Goal: Task Accomplishment & Management: Manage account settings

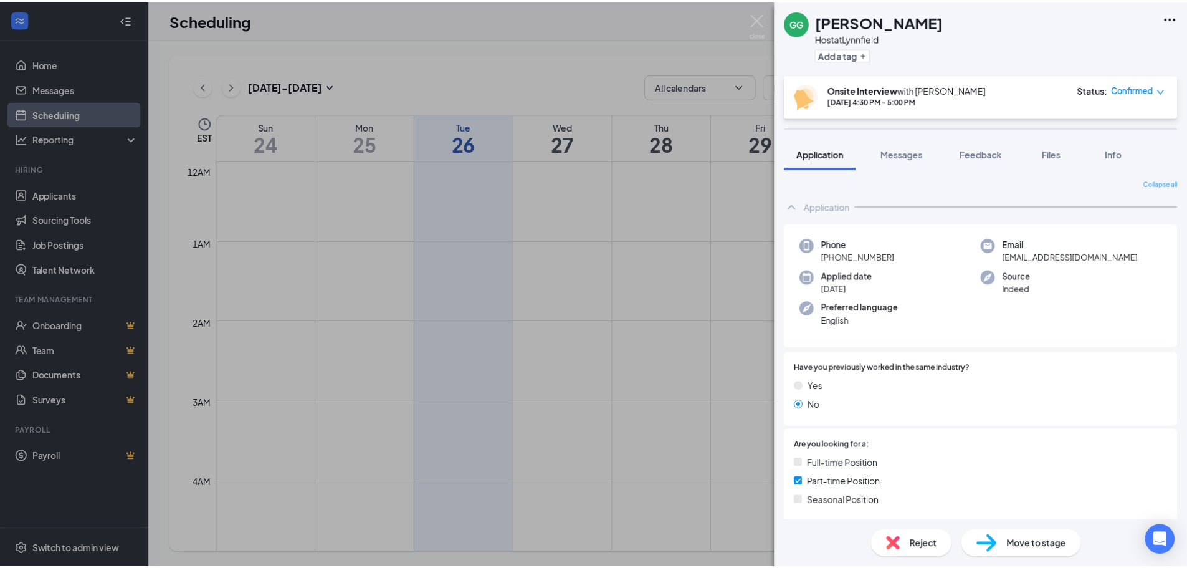
scroll to position [614, 0]
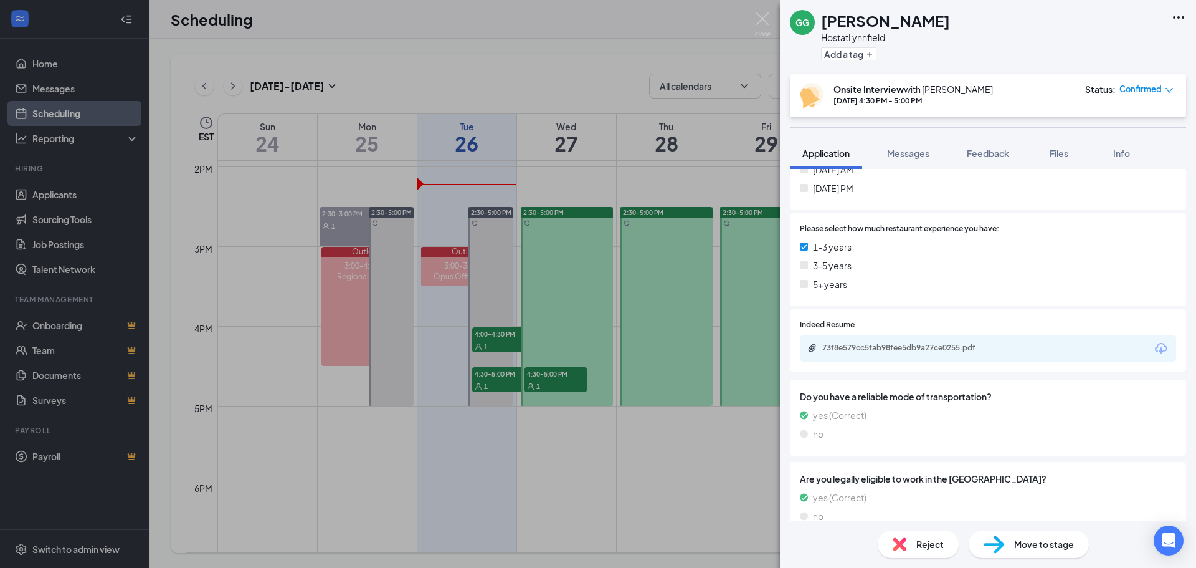
click at [590, 61] on div "[PERSON_NAME] Host at [GEOGRAPHIC_DATA] Add a tag Onsite Interview with [PERSON…" at bounding box center [598, 284] width 1196 height 568
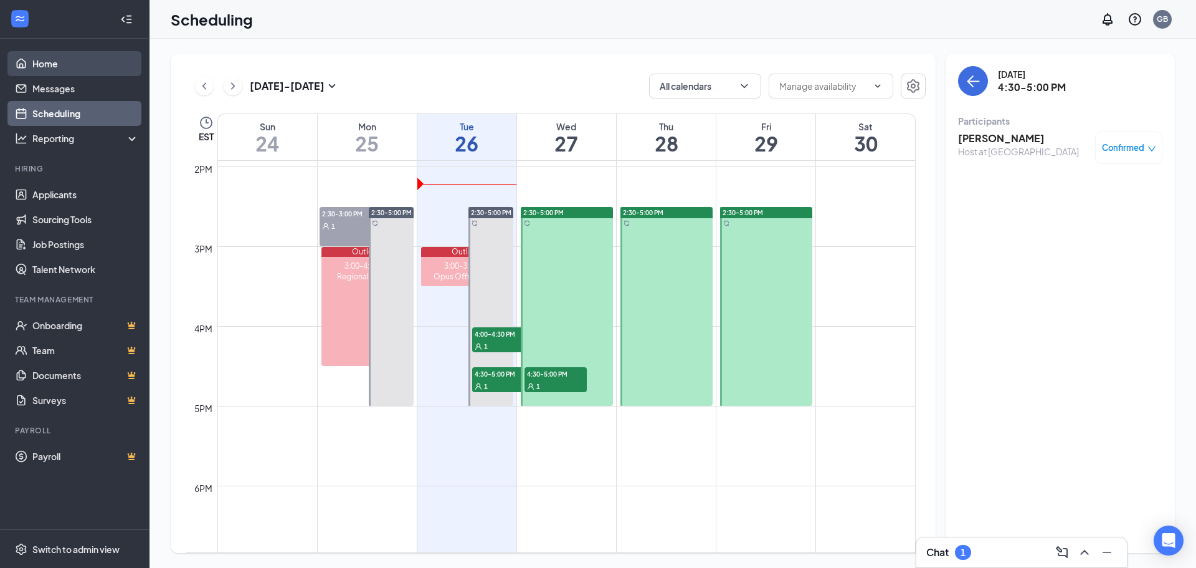
click at [64, 70] on link "Home" at bounding box center [85, 63] width 107 height 25
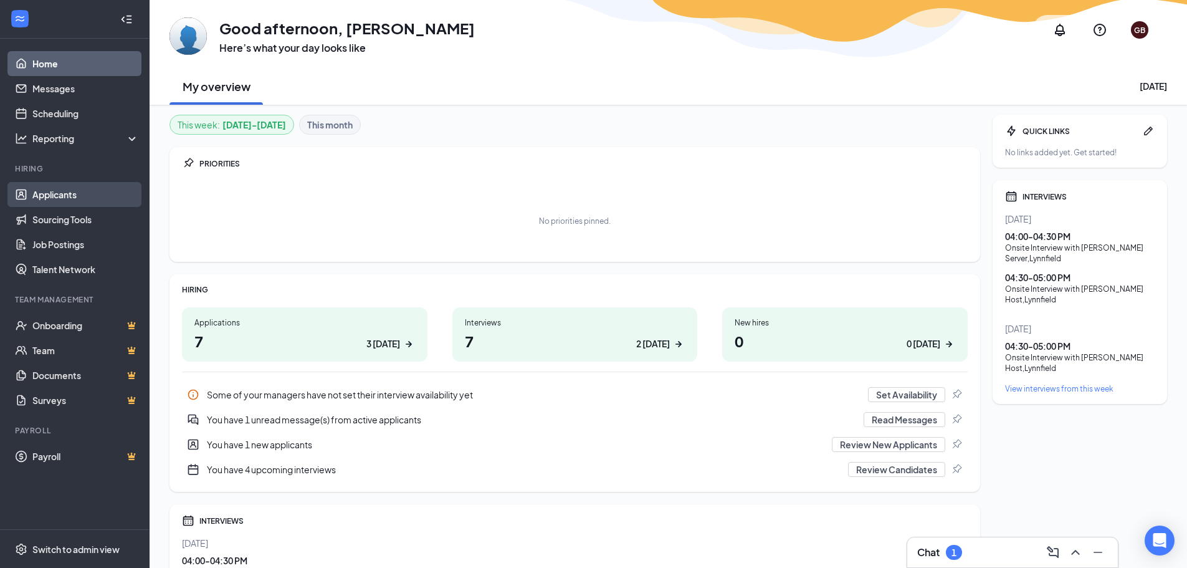
click at [66, 191] on link "Applicants" at bounding box center [85, 194] width 107 height 25
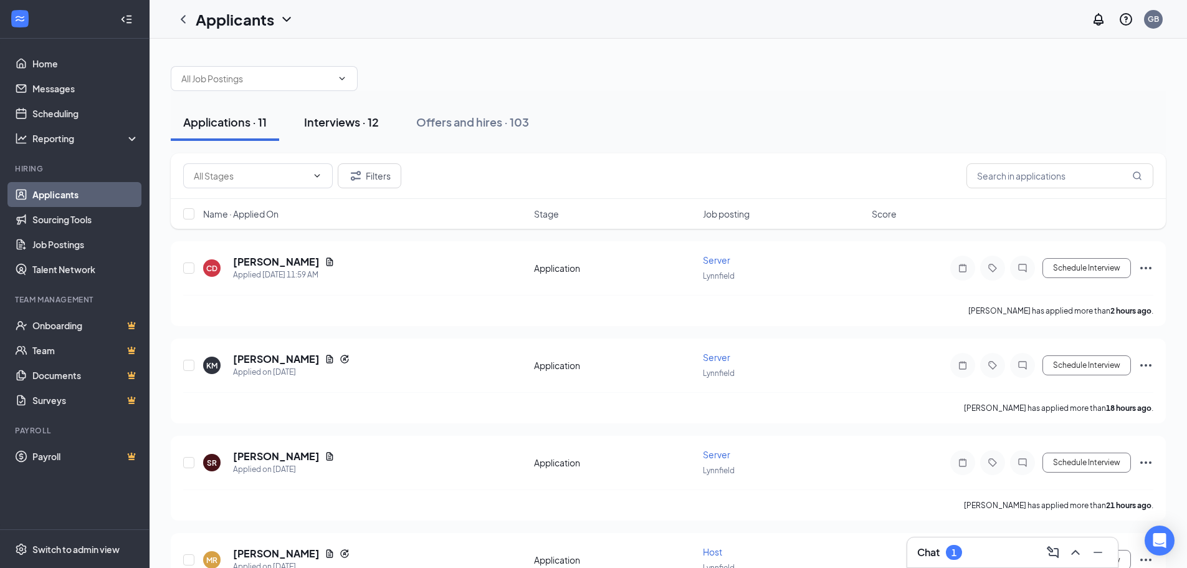
click at [339, 119] on div "Interviews · 12" at bounding box center [341, 122] width 75 height 16
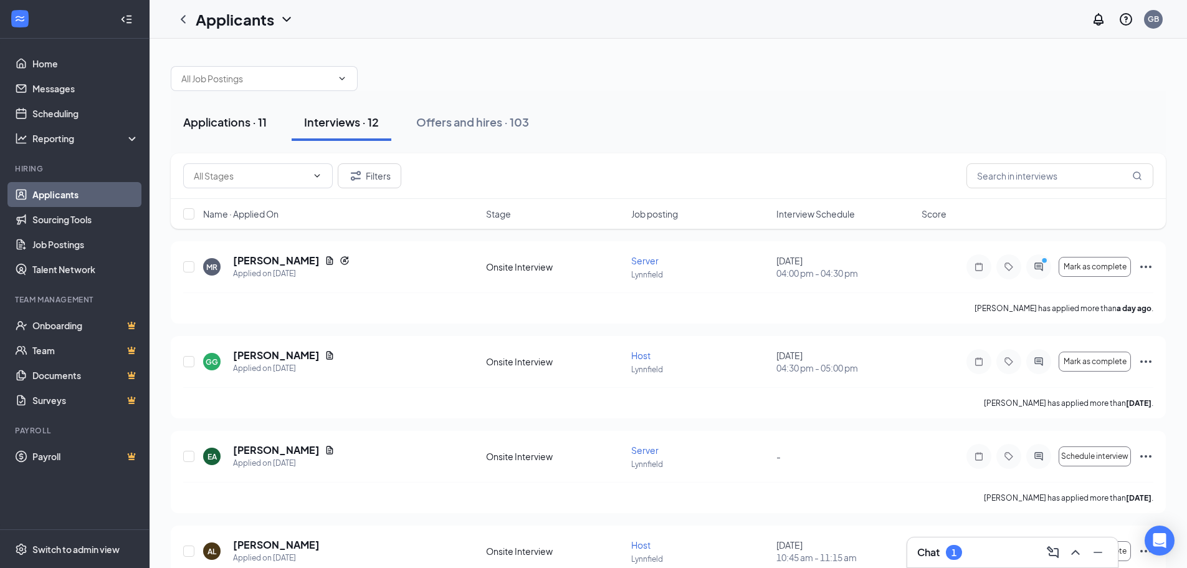
click at [245, 127] on div "Applications · 11" at bounding box center [224, 122] width 83 height 16
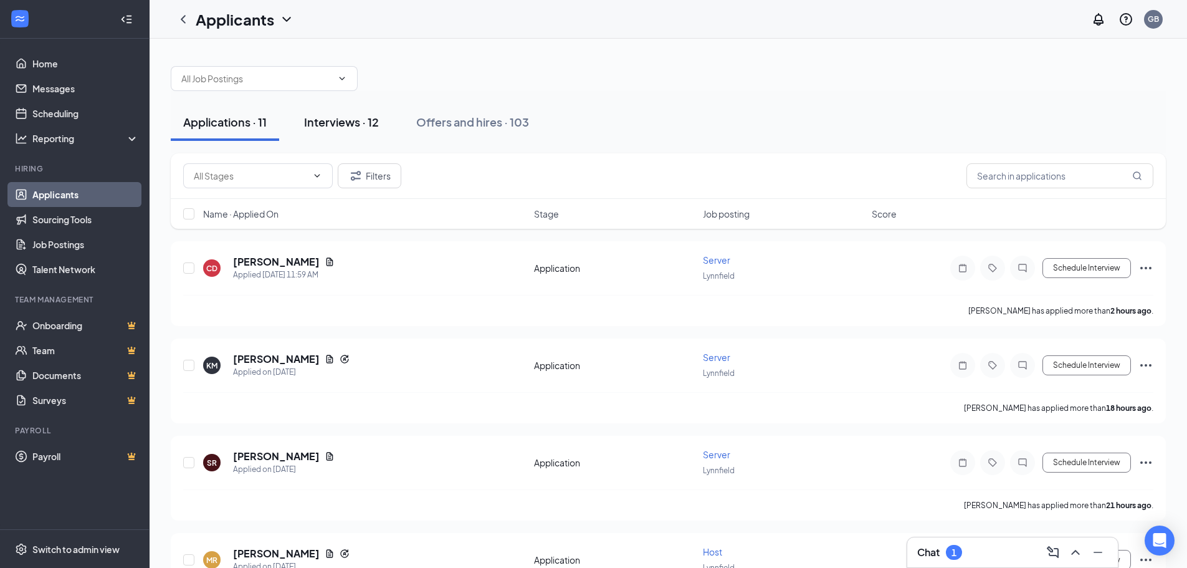
click at [351, 131] on button "Interviews · 12" at bounding box center [342, 121] width 100 height 37
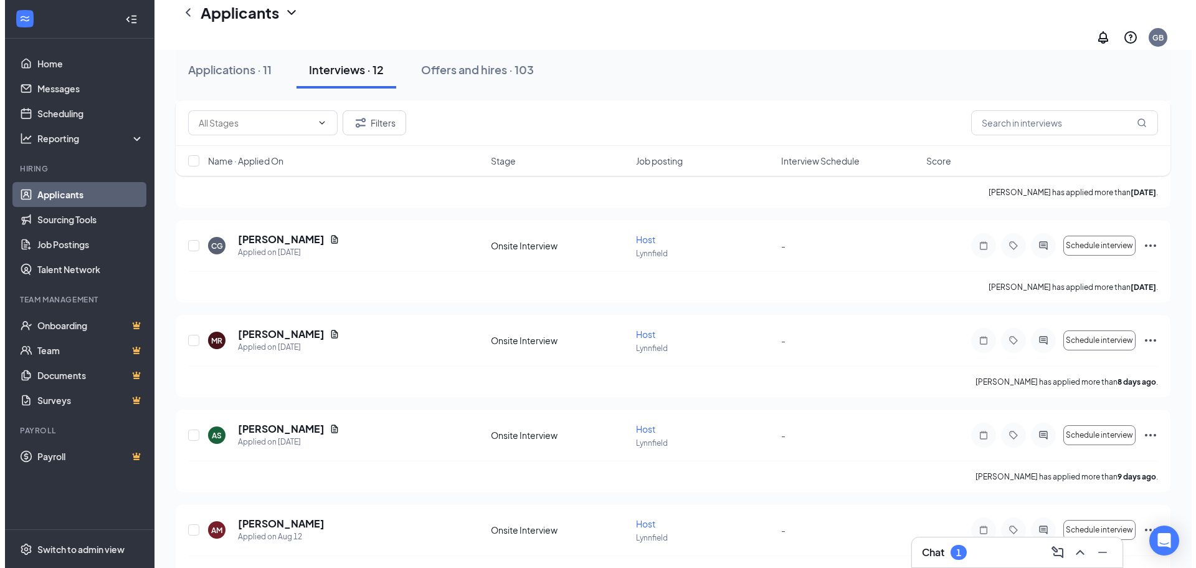
scroll to position [812, 0]
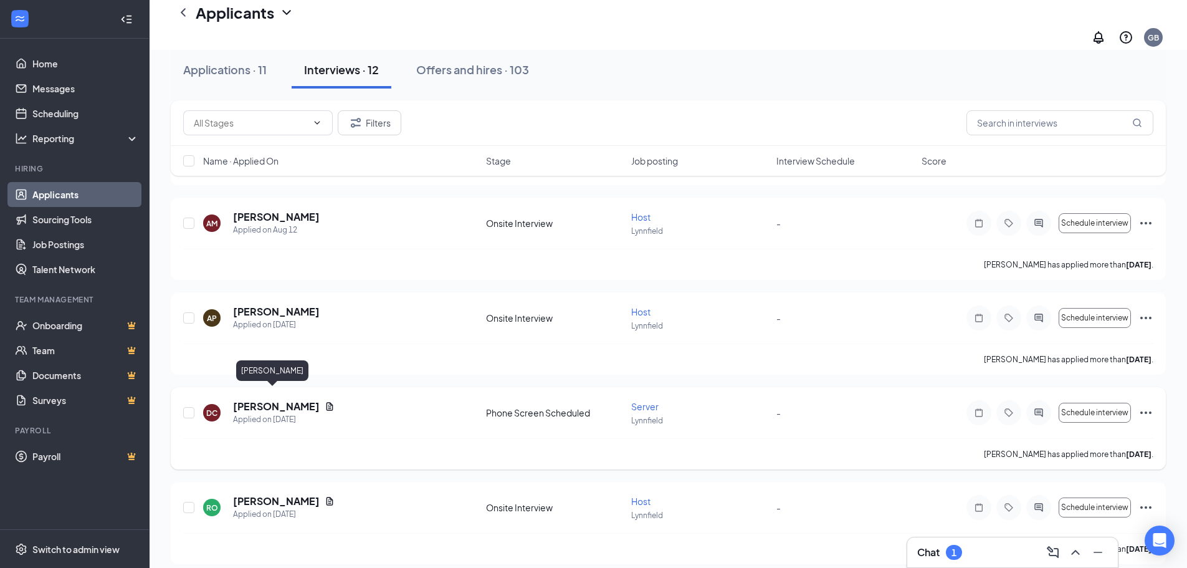
click at [271, 399] on h5 "[PERSON_NAME]" at bounding box center [276, 406] width 87 height 14
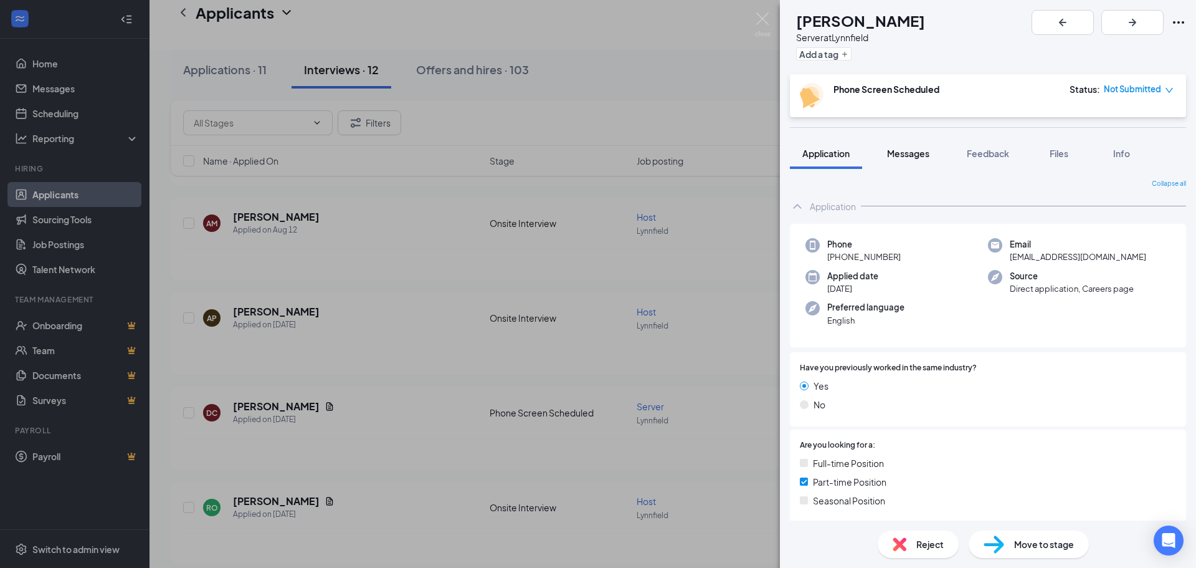
click at [895, 150] on span "Messages" at bounding box center [908, 153] width 42 height 11
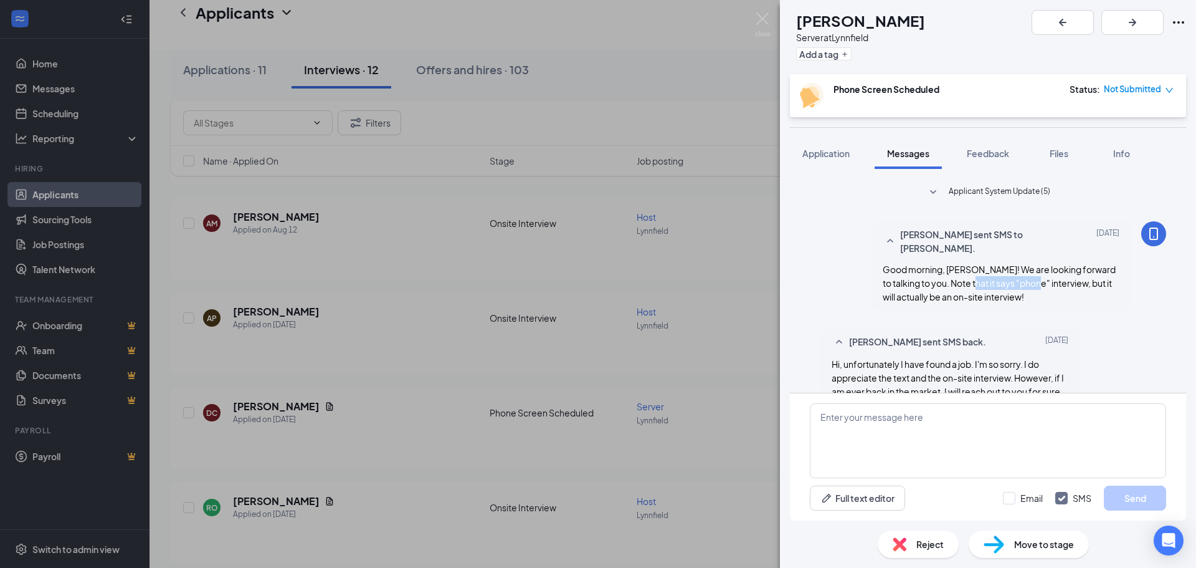
drag, startPoint x: 951, startPoint y: 284, endPoint x: 1018, endPoint y: 280, distance: 67.4
click at [1018, 280] on span "Good morning, [PERSON_NAME]! We are looking forward to talking to you. Note tha…" at bounding box center [999, 283] width 233 height 39
click at [1035, 291] on div "Good morning, [PERSON_NAME]! We are looking forward to talking to you. Note tha…" at bounding box center [1001, 282] width 237 height 41
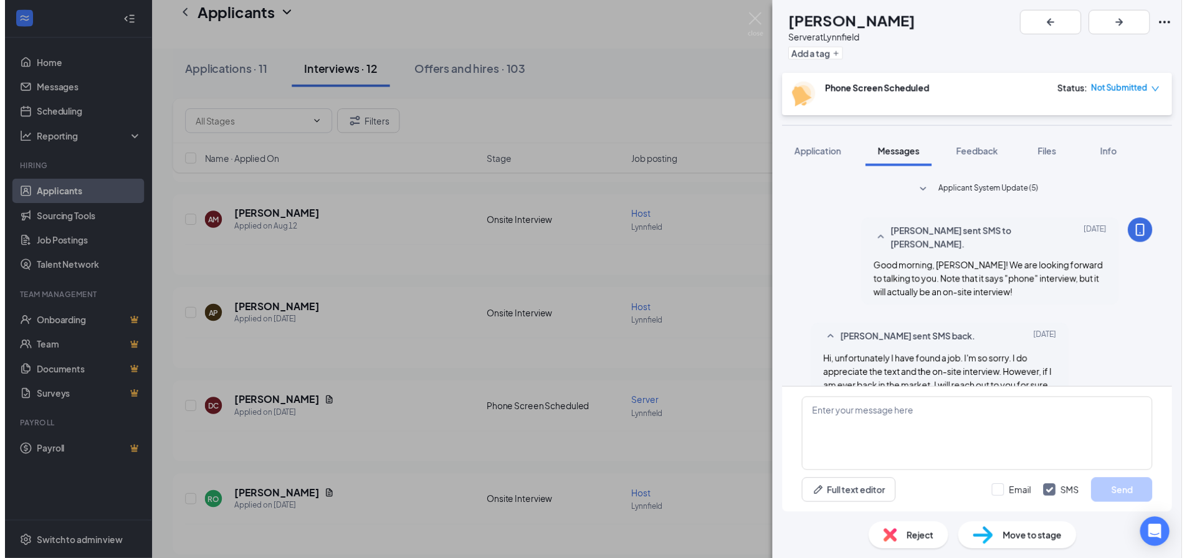
scroll to position [252, 0]
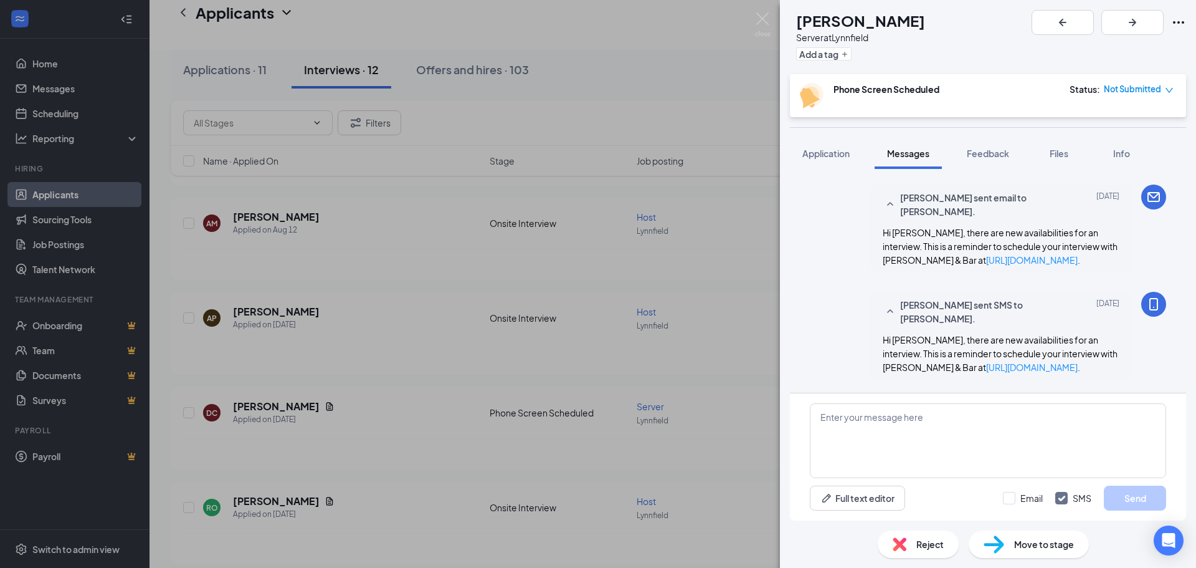
click at [581, 336] on div "DC [PERSON_NAME] Server at [GEOGRAPHIC_DATA] Add a tag Phone Screen Scheduled S…" at bounding box center [598, 284] width 1196 height 568
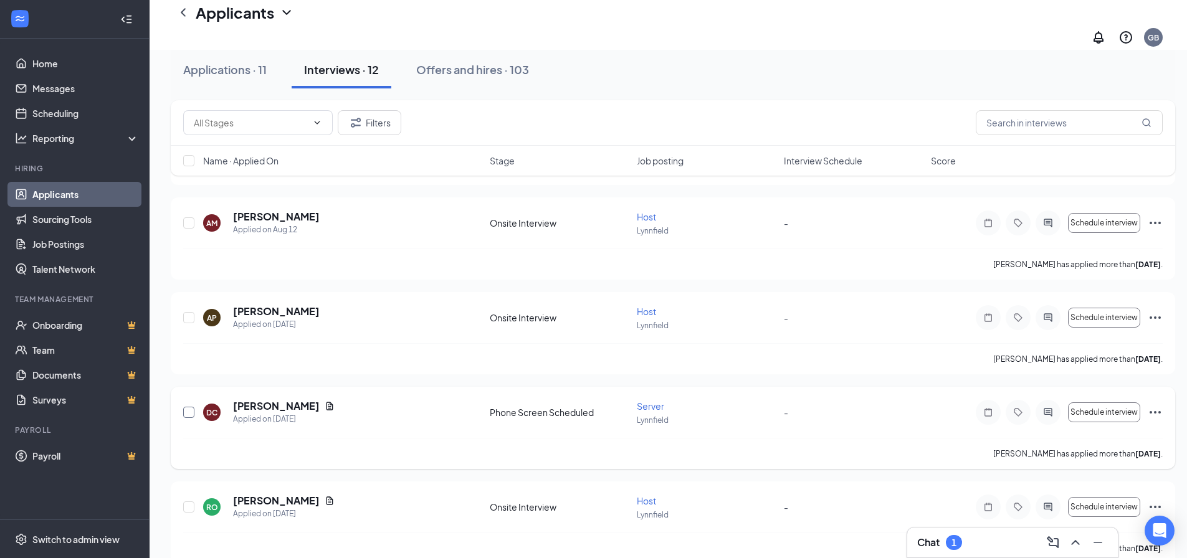
click at [191, 407] on input "checkbox" at bounding box center [188, 412] width 11 height 11
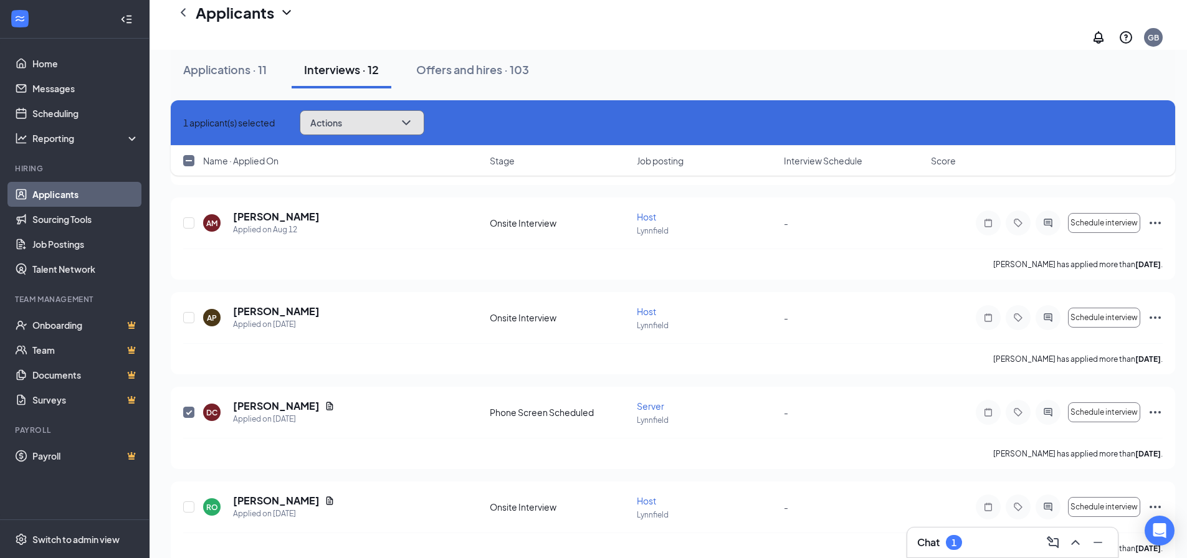
click at [397, 123] on button "Actions" at bounding box center [362, 122] width 125 height 25
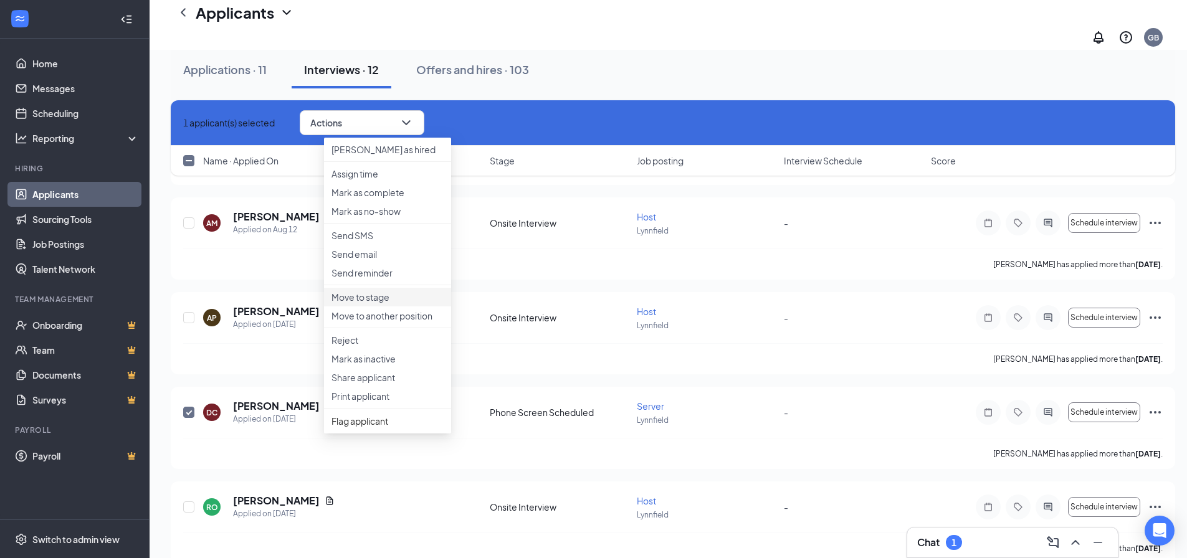
click at [392, 303] on p "Move to stage" at bounding box center [387, 297] width 112 height 12
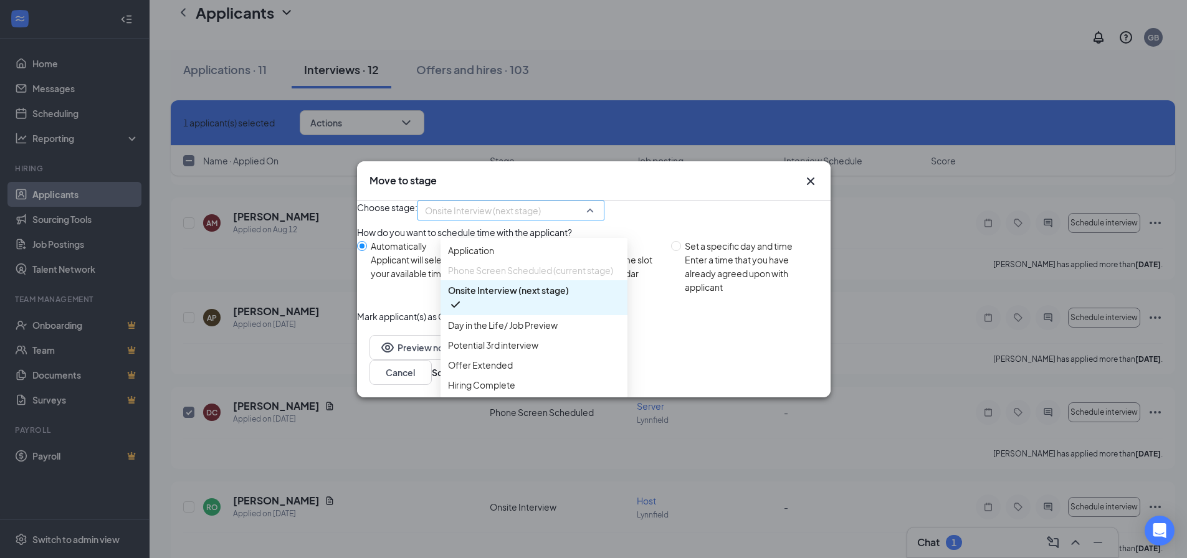
click at [541, 203] on span "Onsite Interview (next stage)" at bounding box center [483, 210] width 116 height 19
drag, startPoint x: 505, startPoint y: 364, endPoint x: 507, endPoint y: 265, distance: 99.1
click at [507, 265] on div "Application Phone Screen Scheduled (current stage) Onsite Interview (next stage…" at bounding box center [533, 317] width 187 height 155
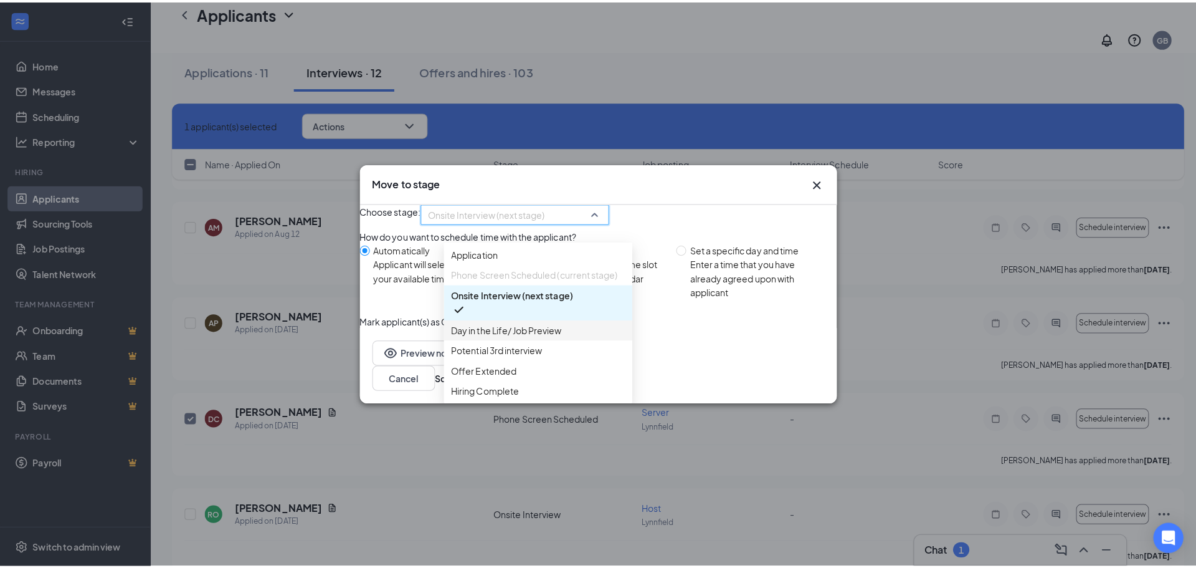
scroll to position [0, 0]
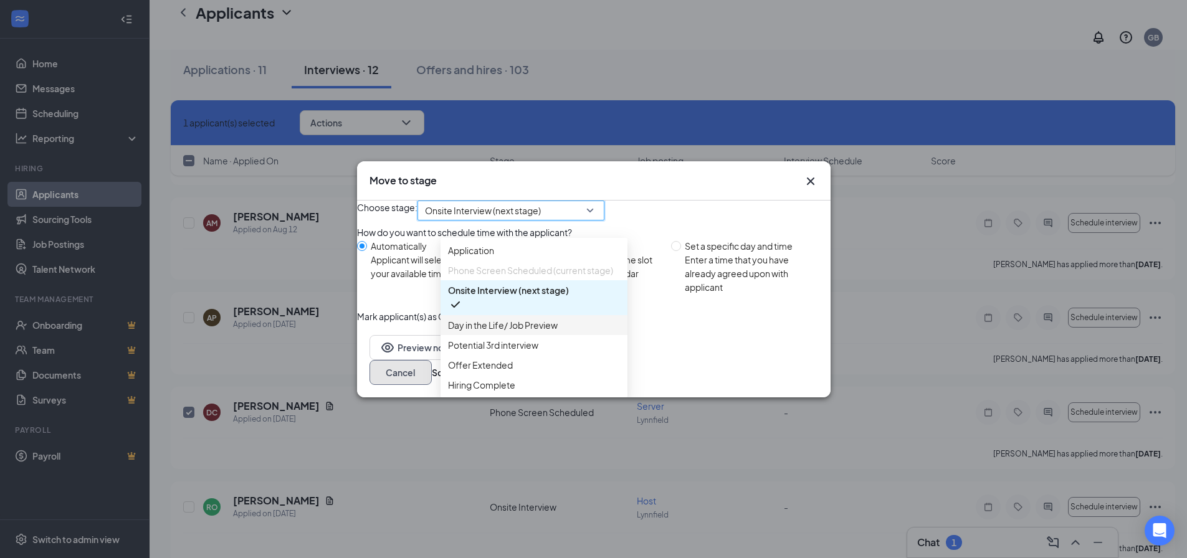
click at [432, 385] on button "Cancel" at bounding box center [400, 372] width 62 height 25
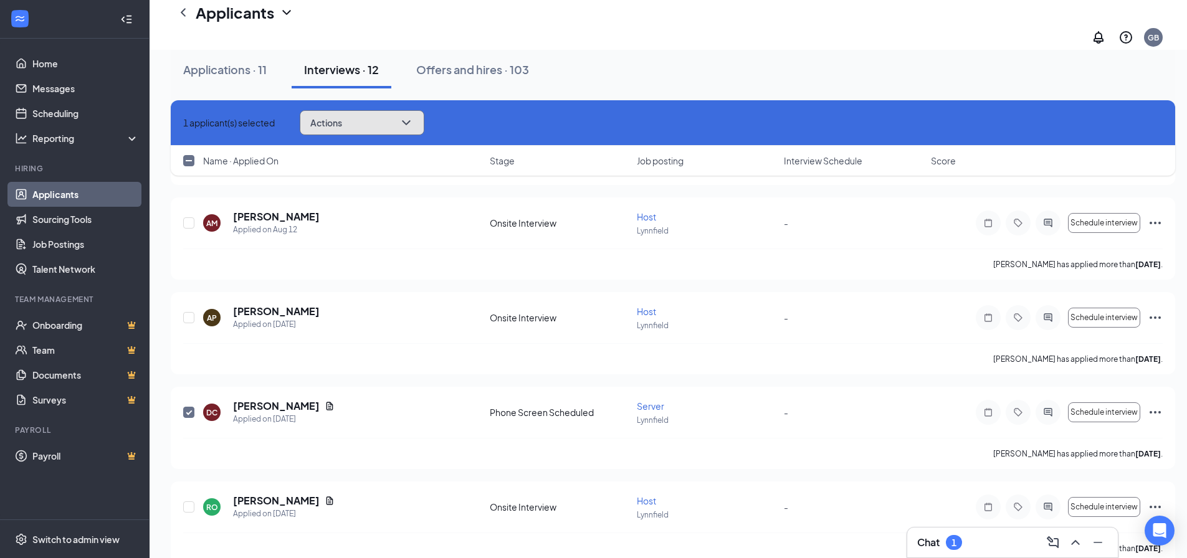
click at [381, 120] on button "Actions" at bounding box center [362, 122] width 125 height 25
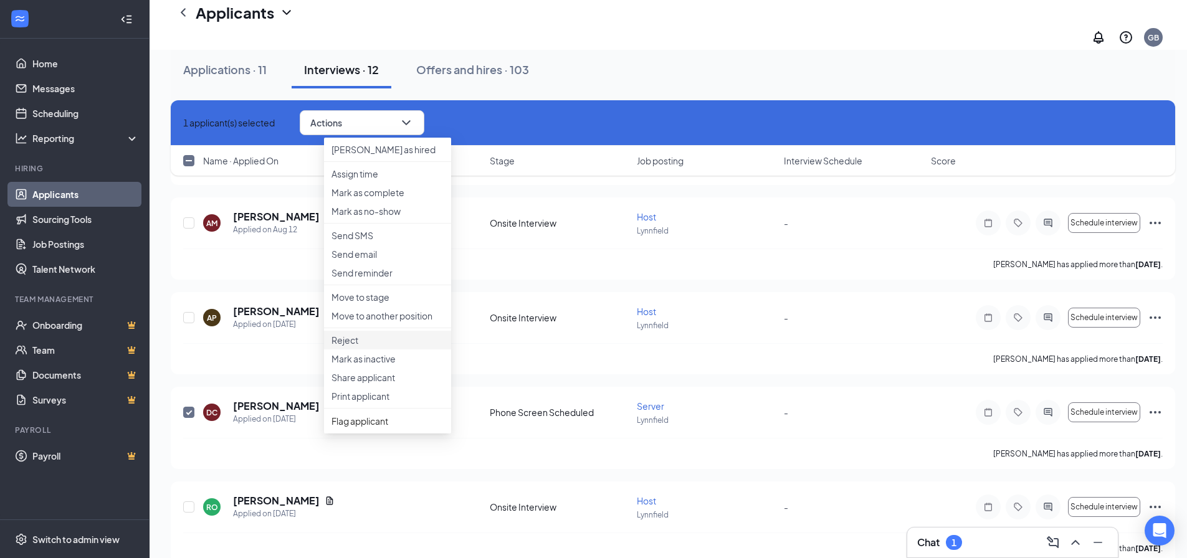
click at [387, 350] on li "Reject" at bounding box center [387, 340] width 127 height 19
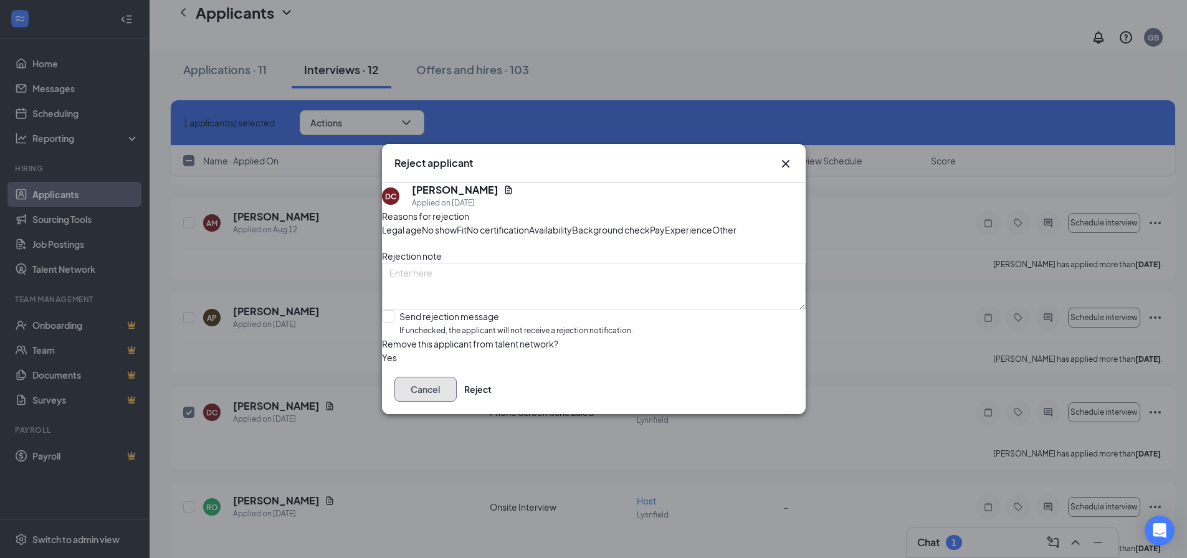
click at [457, 402] on button "Cancel" at bounding box center [425, 389] width 62 height 25
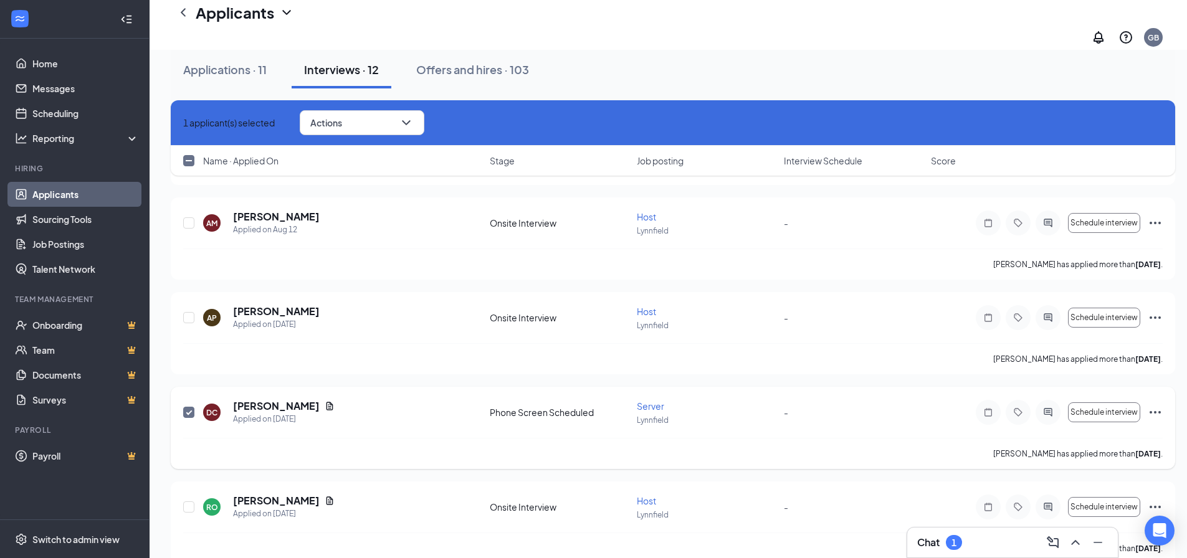
click at [1051, 400] on div at bounding box center [1048, 412] width 25 height 25
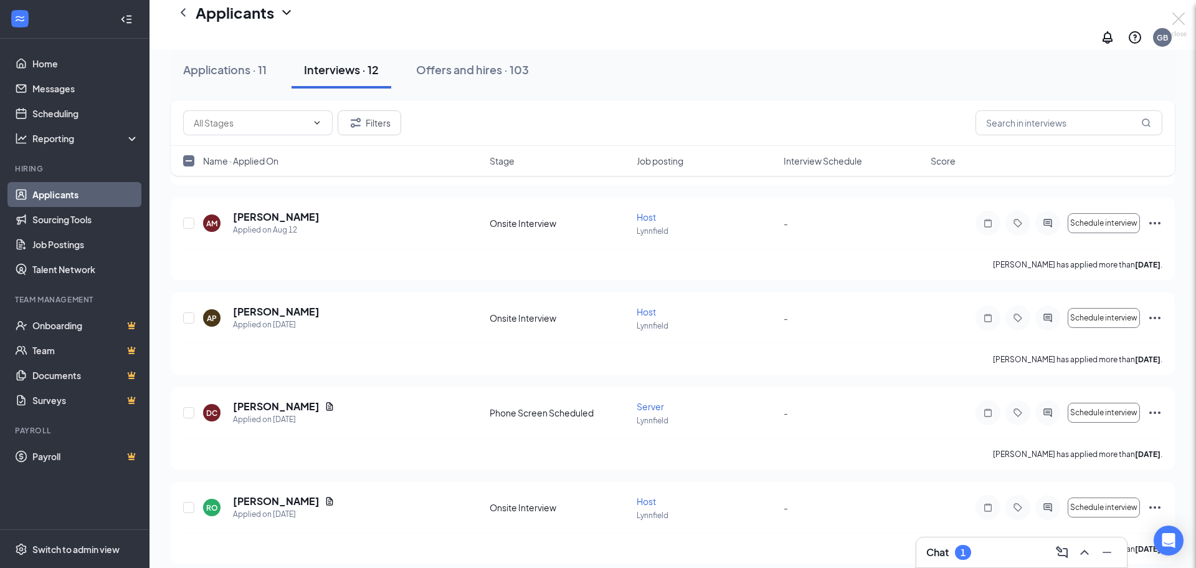
checkbox input "false"
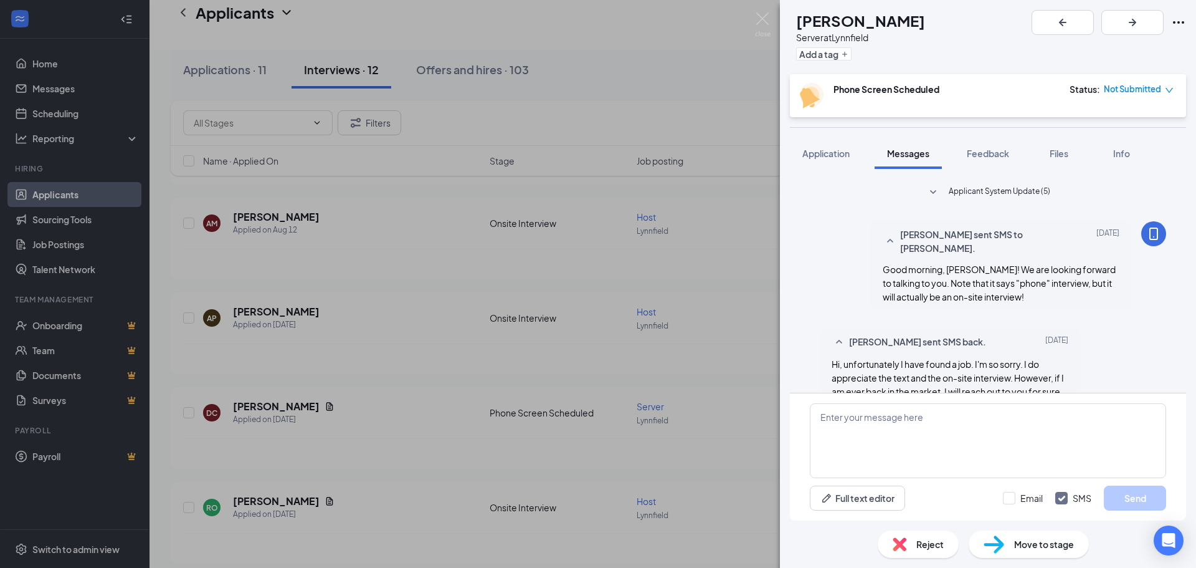
click at [627, 249] on div "DC [PERSON_NAME] Server at [GEOGRAPHIC_DATA] Add a tag Phone Screen Scheduled S…" at bounding box center [598, 284] width 1196 height 568
